Goal: Task Accomplishment & Management: Use online tool/utility

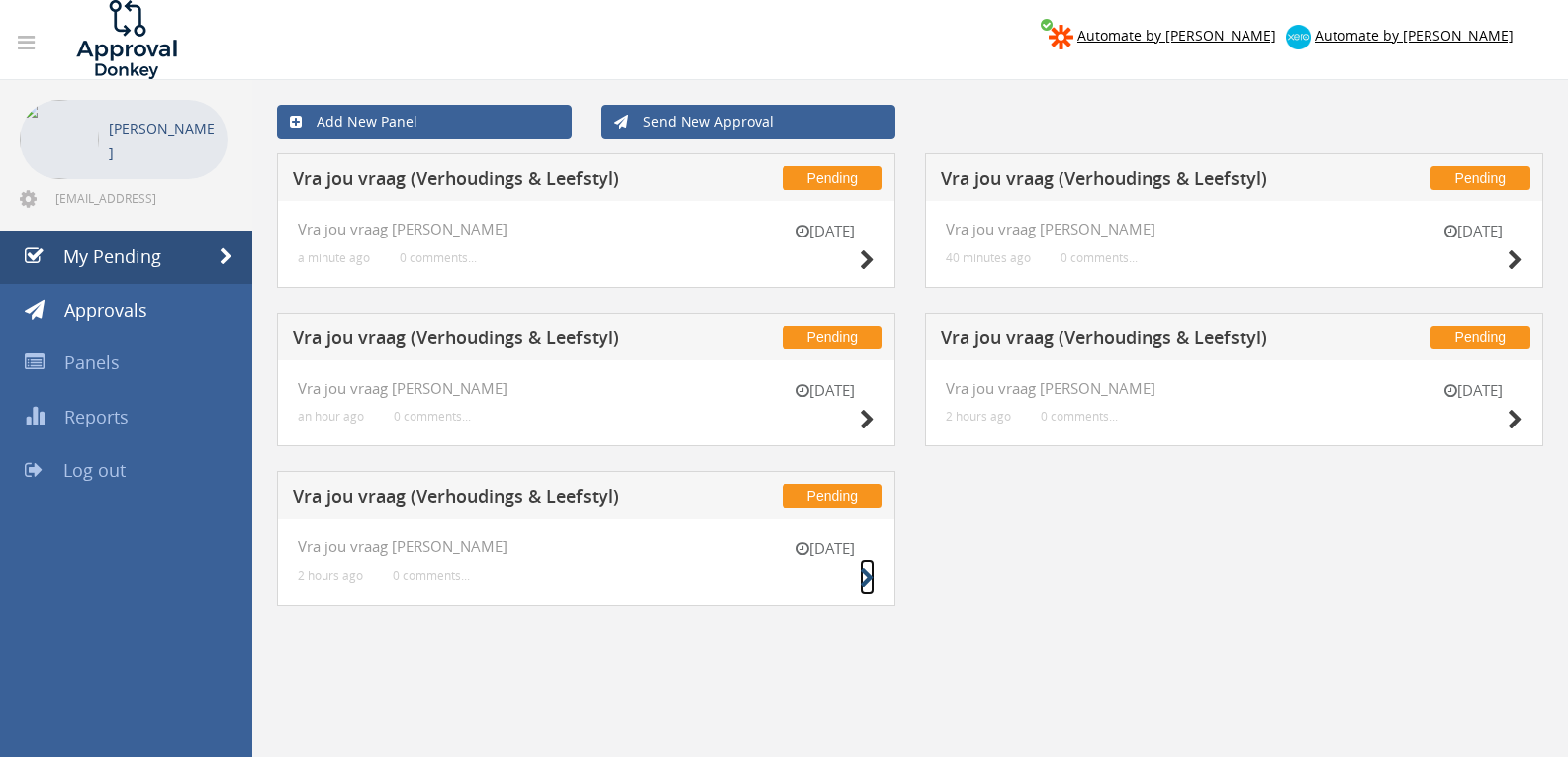
click at [862, 562] on link at bounding box center [866, 577] width 15 height 36
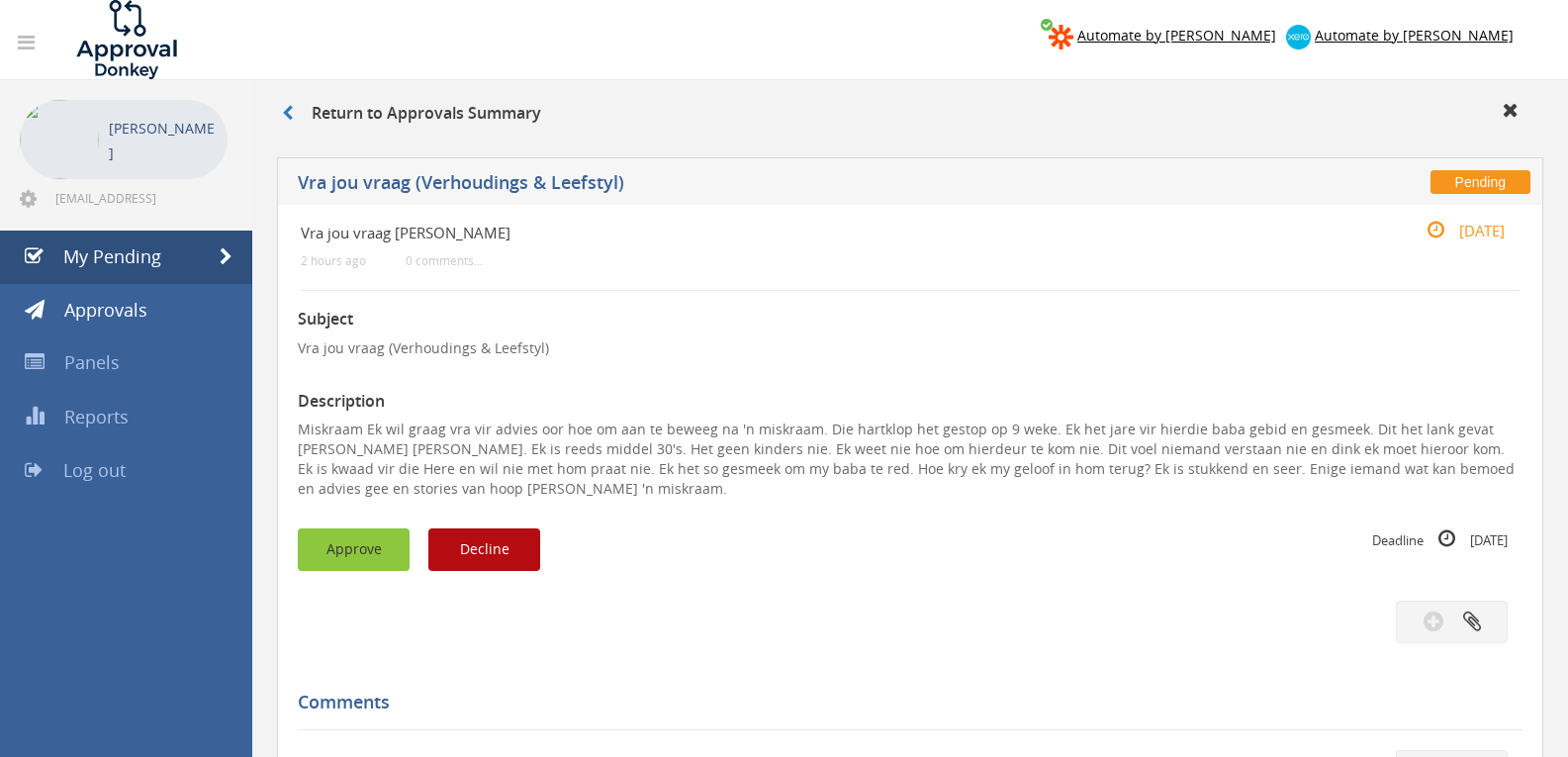
click at [367, 538] on button "Approve" at bounding box center [354, 549] width 112 height 43
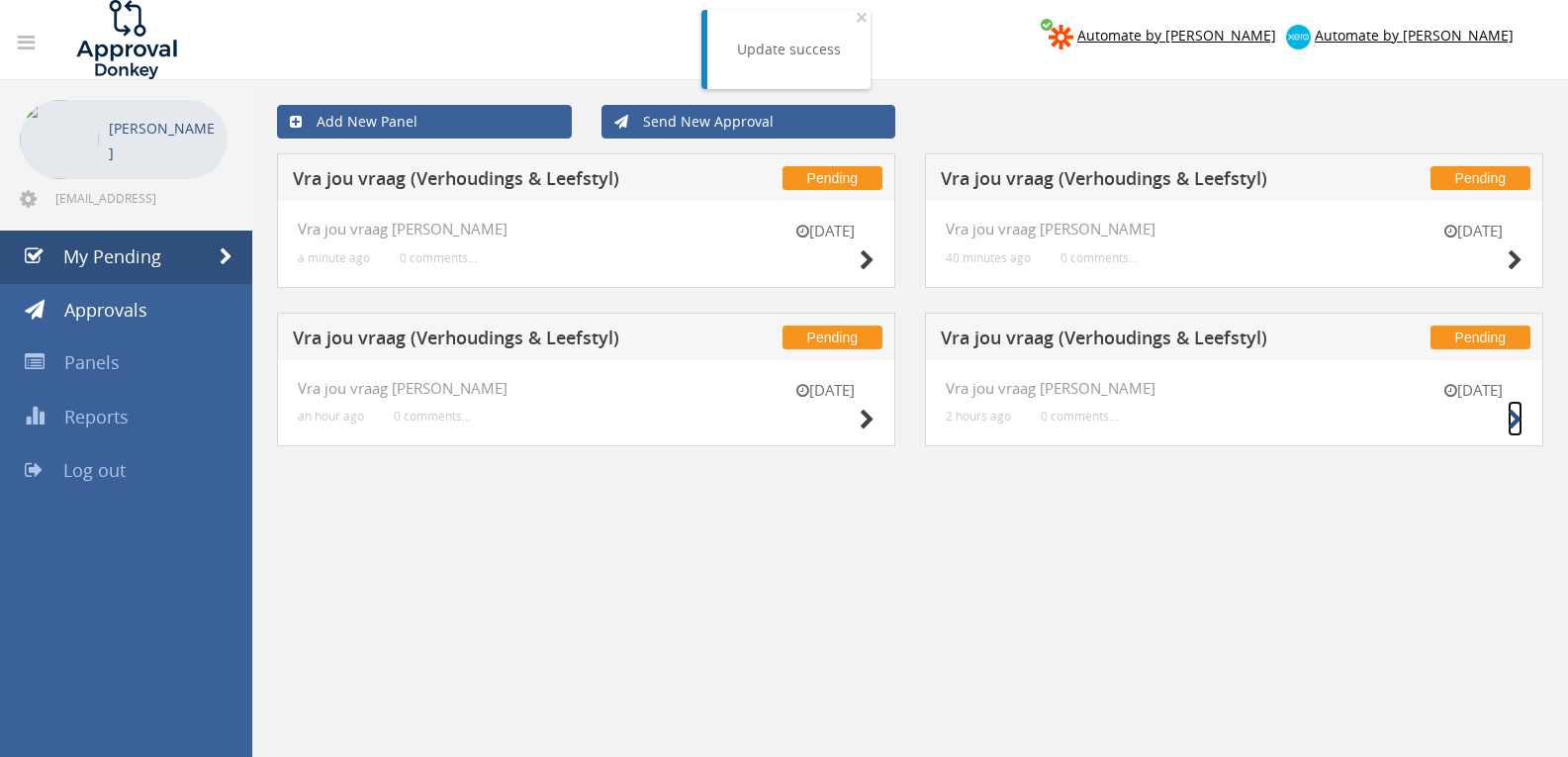
click at [1511, 426] on icon at bounding box center [1514, 419] width 15 height 21
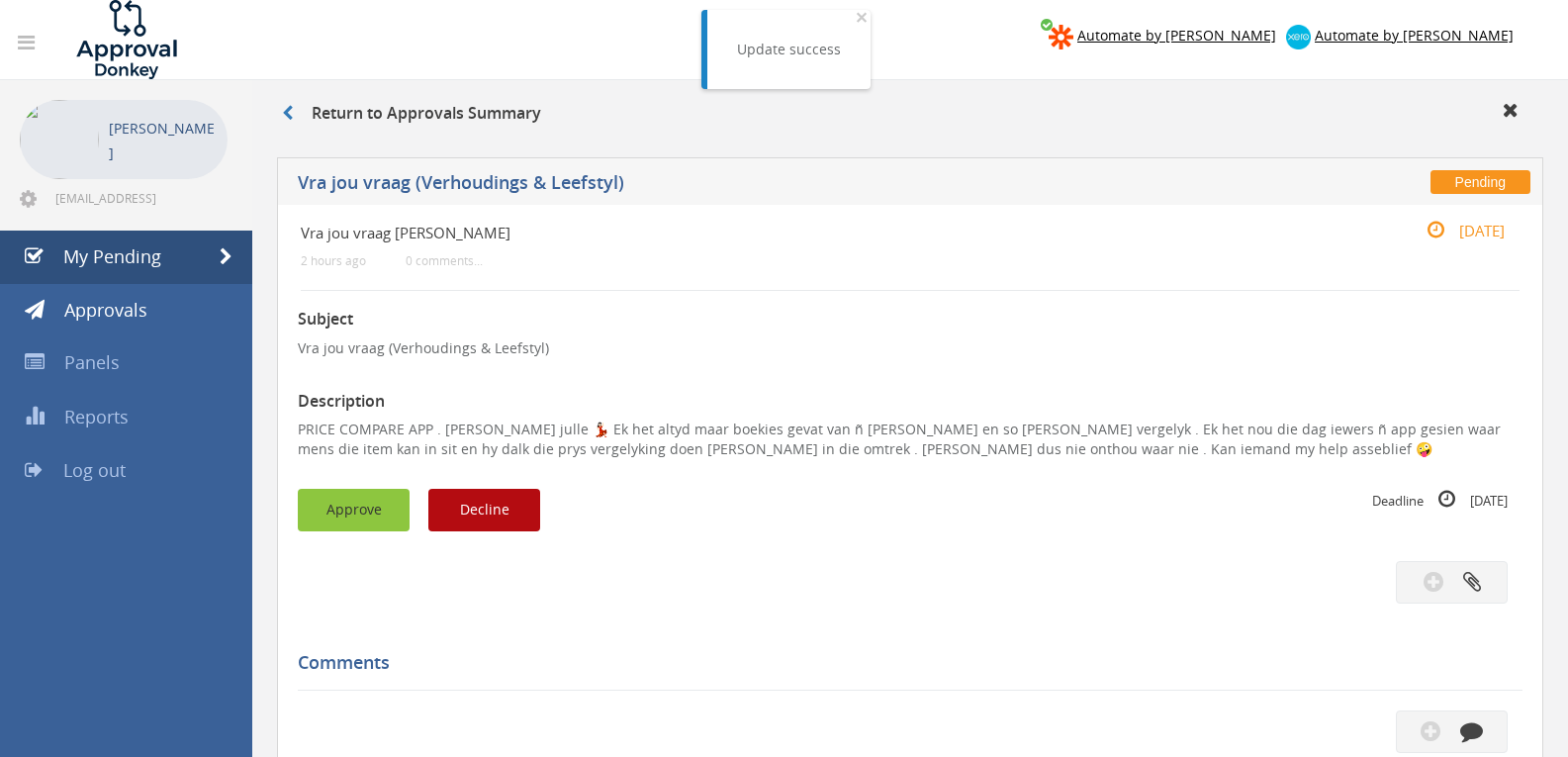
click at [340, 490] on button "Approve" at bounding box center [354, 510] width 112 height 43
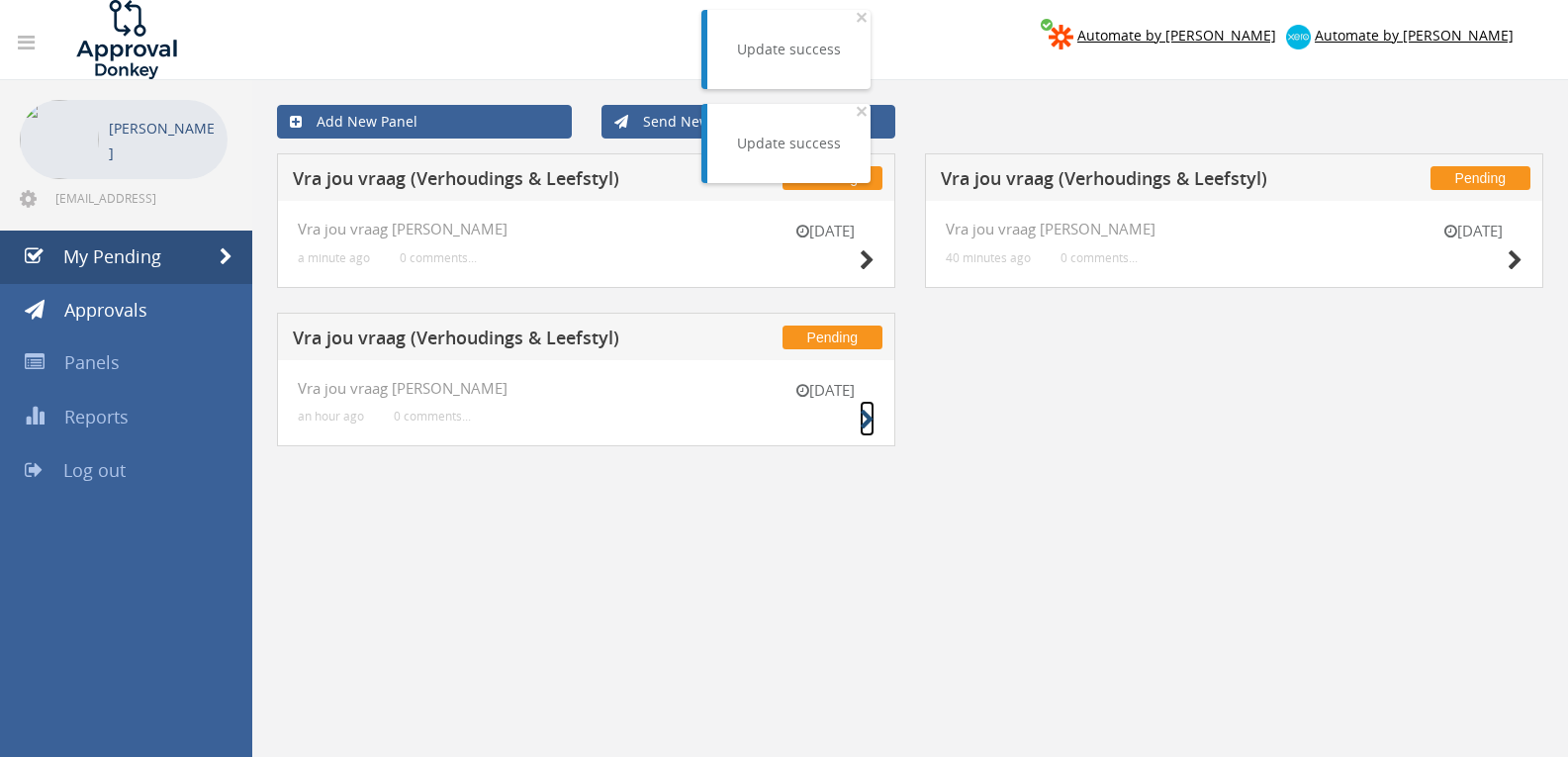
click at [867, 411] on icon at bounding box center [866, 419] width 15 height 21
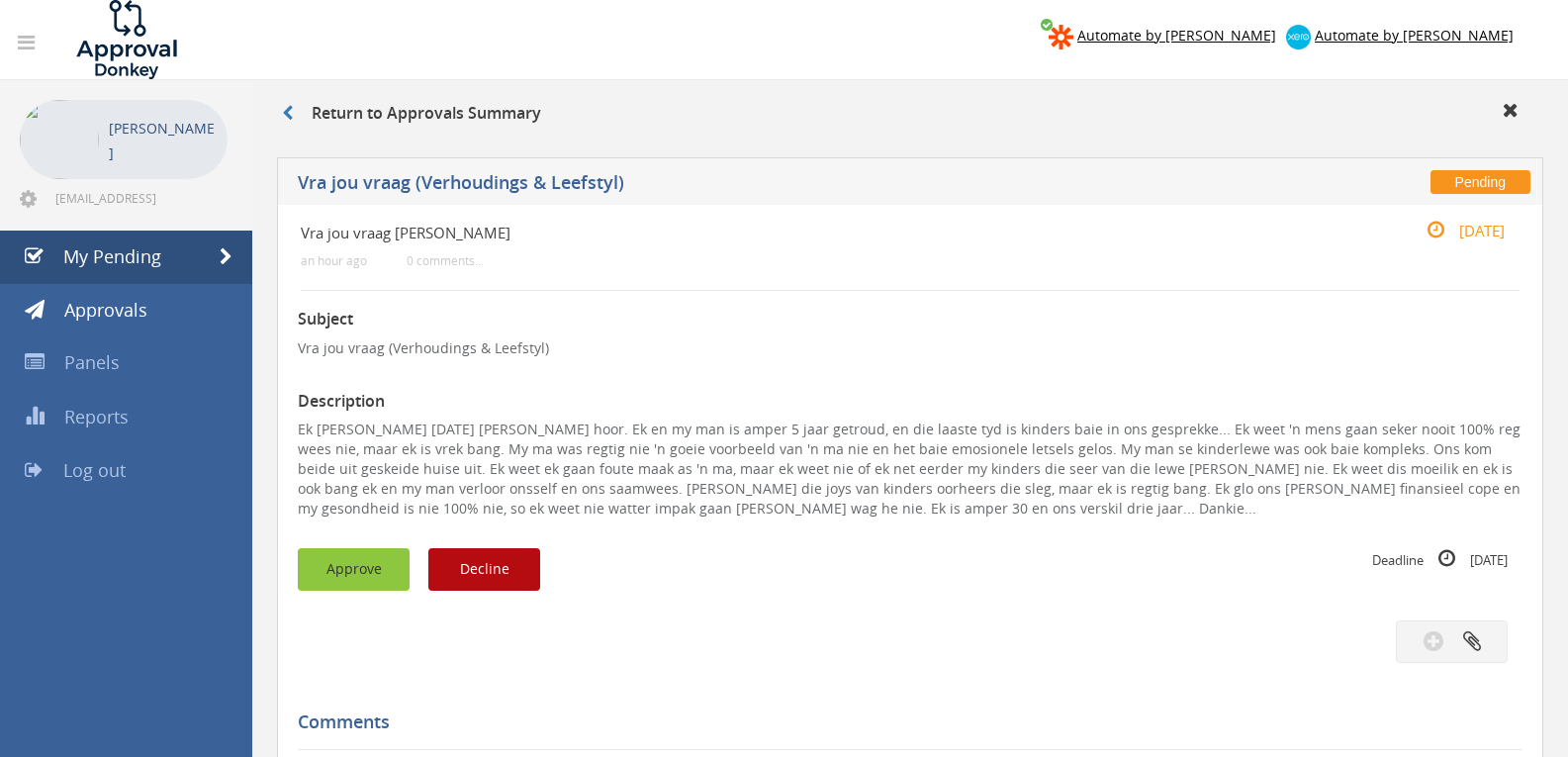
click at [354, 565] on button "Approve" at bounding box center [354, 569] width 112 height 43
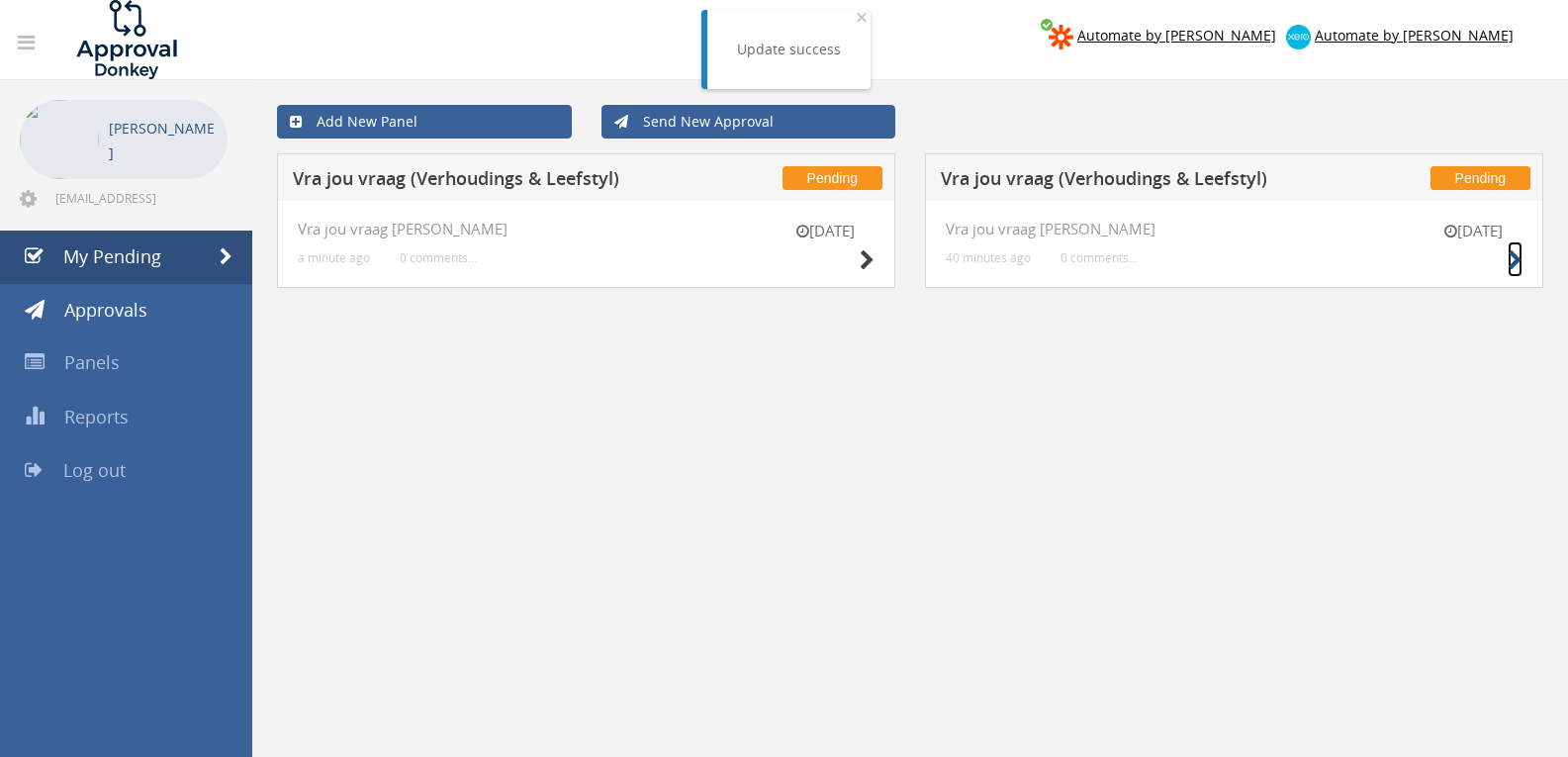
click at [1508, 261] on icon at bounding box center [1514, 260] width 15 height 21
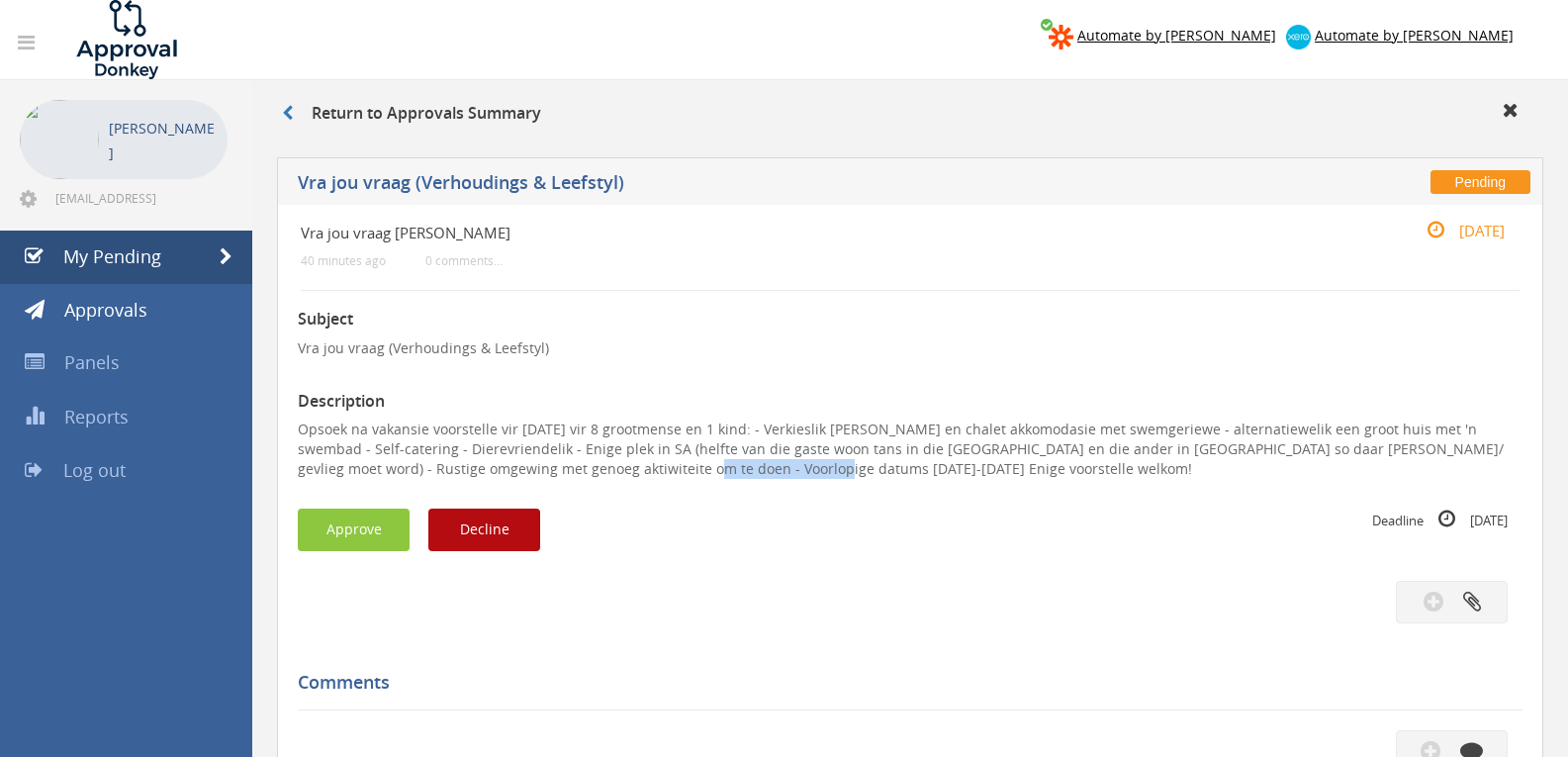
drag, startPoint x: 719, startPoint y: 470, endPoint x: 582, endPoint y: 466, distance: 137.1
click at [582, 466] on p "Opsoek na vakansie voorstelle vir Desember 2026 vir 8 grootmense en 1 kind: - V…" at bounding box center [910, 449] width 1224 height 60
copy p "19-28 Desember 2026"
click at [497, 540] on button "Decline" at bounding box center [484, 530] width 112 height 43
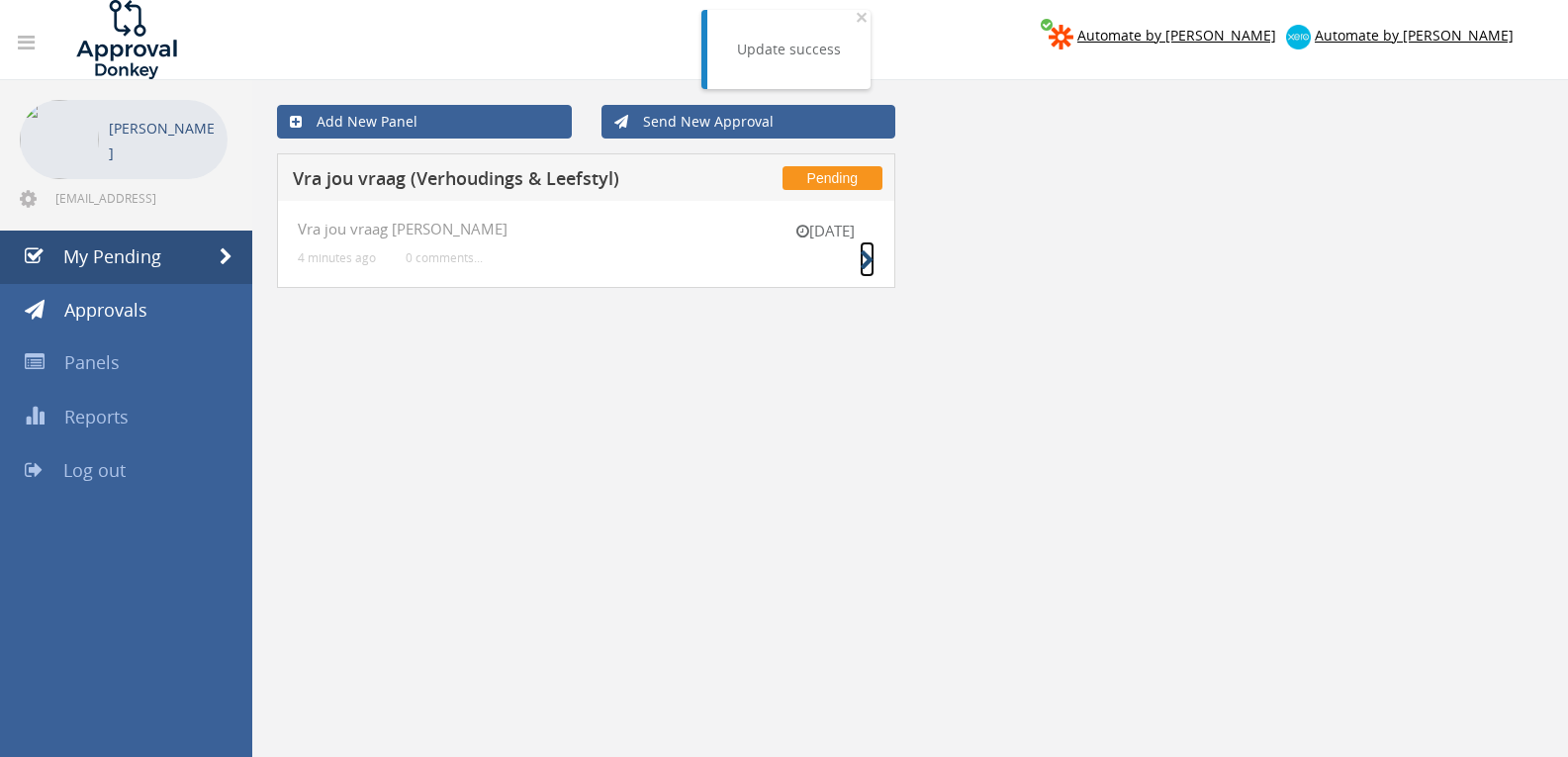
click at [862, 255] on icon at bounding box center [866, 260] width 15 height 21
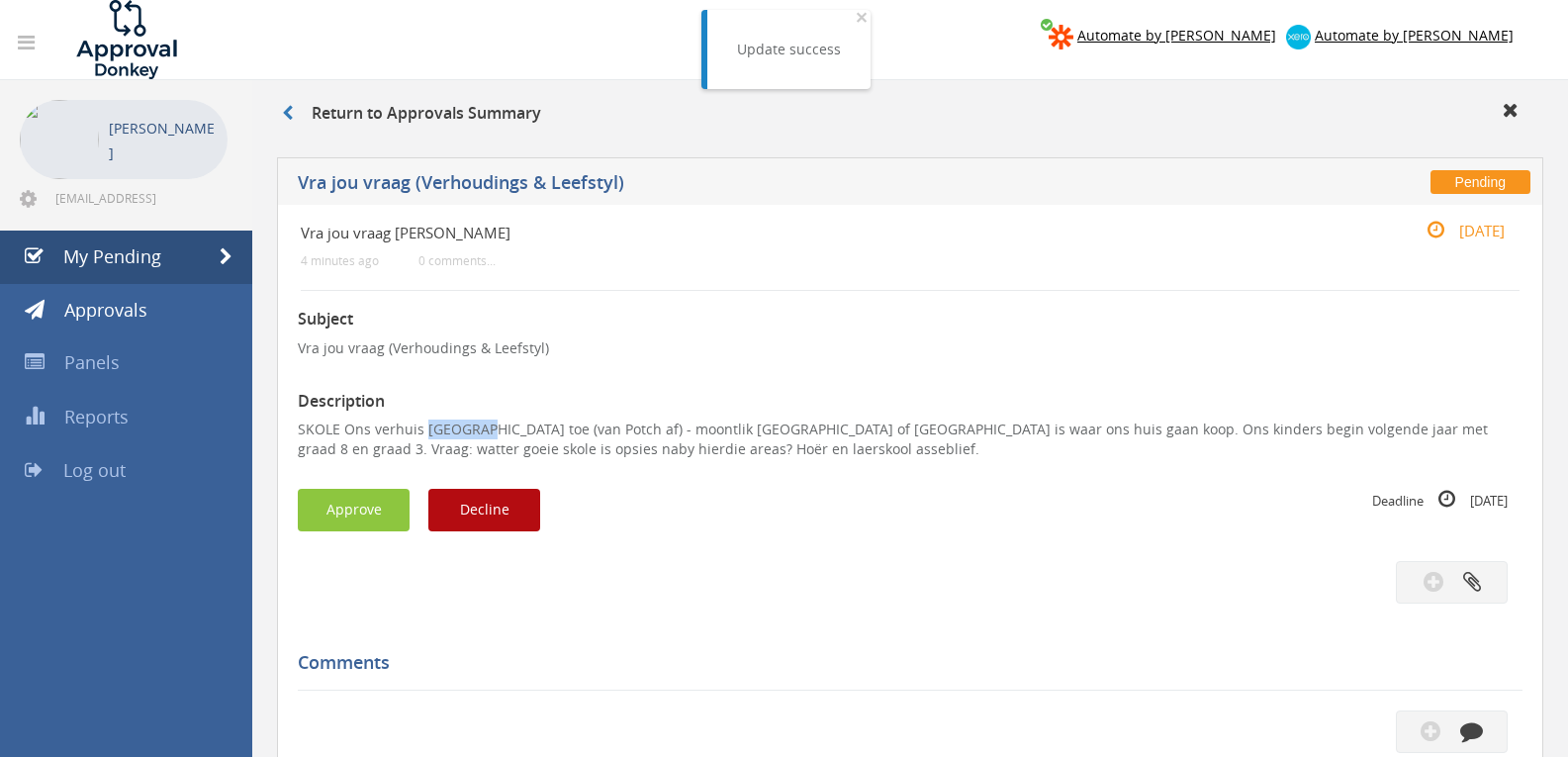
drag, startPoint x: 485, startPoint y: 428, endPoint x: 423, endPoint y: 427, distance: 62.0
click at [423, 427] on p "SKOLE Ons verhuis Randburg toe (van Potch af) - moontlik Olivedale of Wilgeheuw…" at bounding box center [910, 439] width 1224 height 40
copy p "Randburg"
click at [449, 520] on button "Decline" at bounding box center [484, 510] width 112 height 43
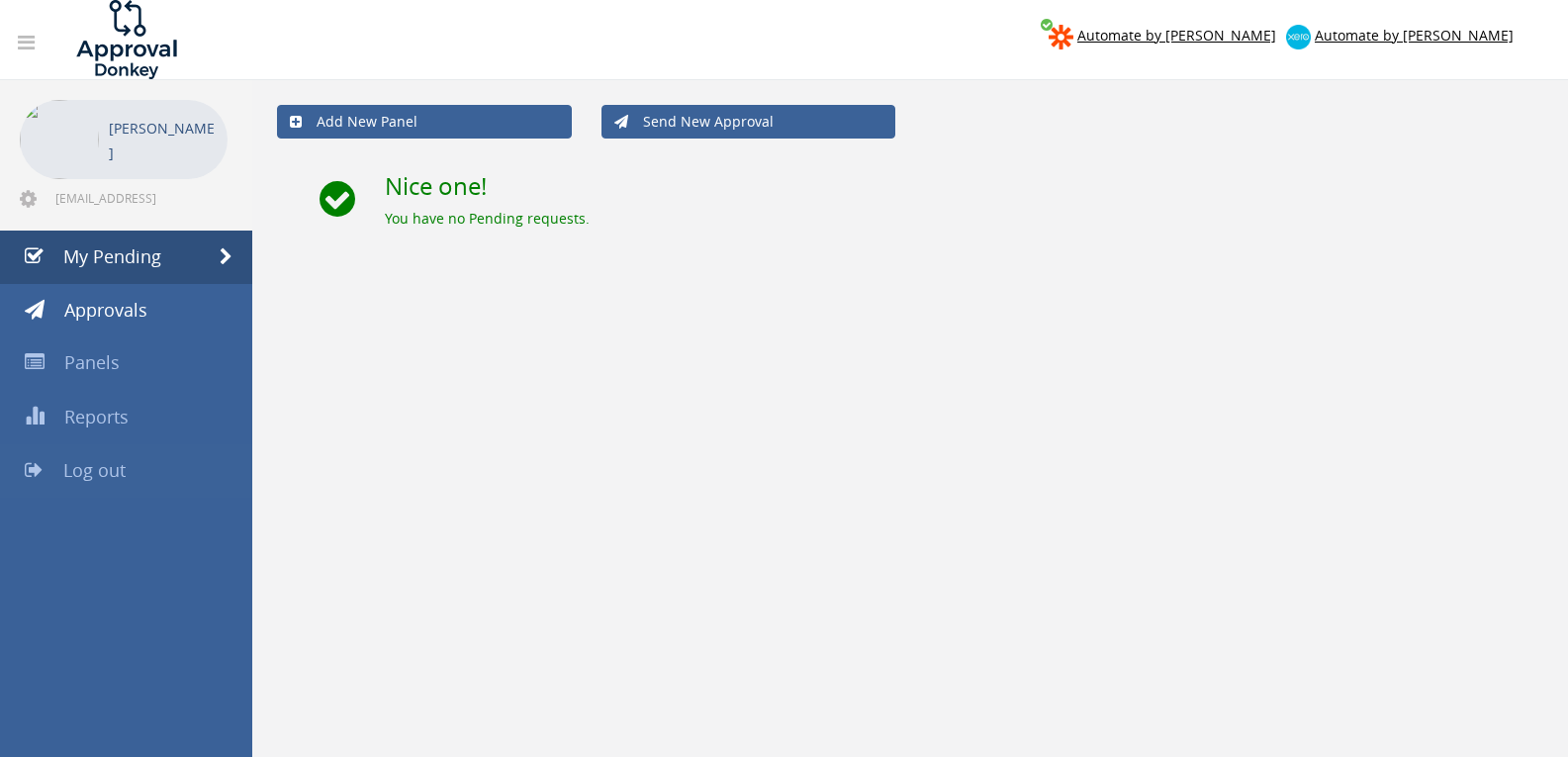
click at [132, 478] on link "Log out" at bounding box center [126, 471] width 252 height 54
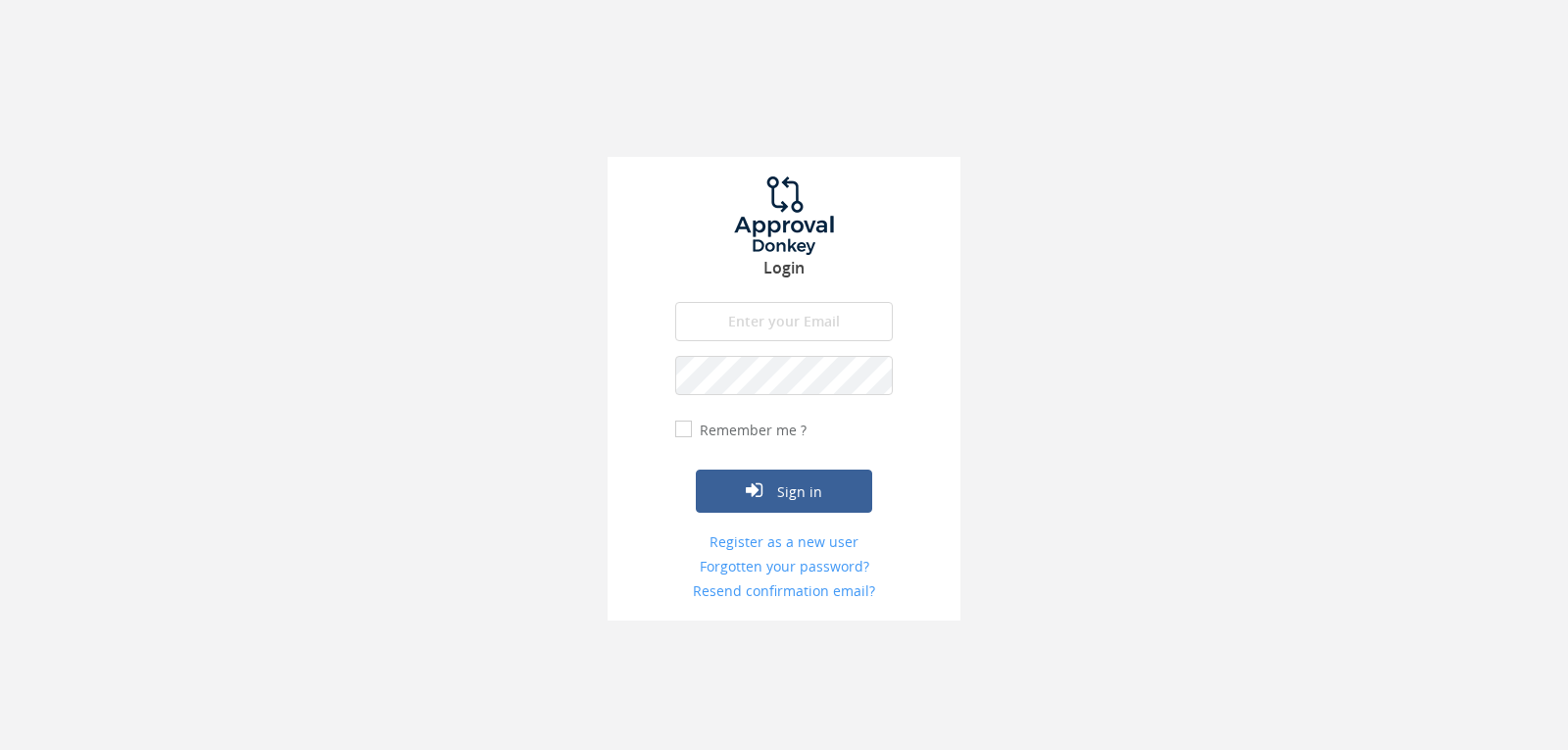
click at [764, 342] on form "The email is required. Invalid email address. The password is required. The ema…" at bounding box center [784, 452] width 218 height 299
click at [763, 330] on input "email" at bounding box center [784, 322] width 218 height 39
type input "info@trouidees.co.za"
click at [696, 469] on button "Sign in" at bounding box center [784, 491] width 176 height 43
